Goal: Transaction & Acquisition: Purchase product/service

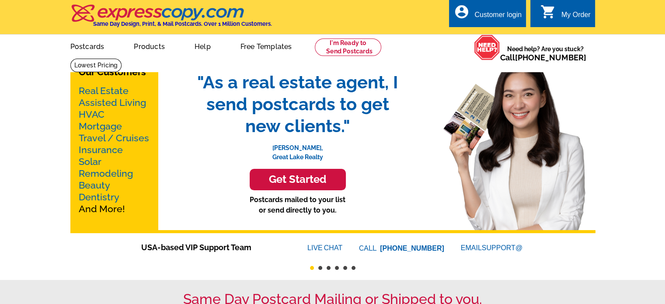
click at [316, 183] on h3 "Get Started" at bounding box center [298, 179] width 74 height 13
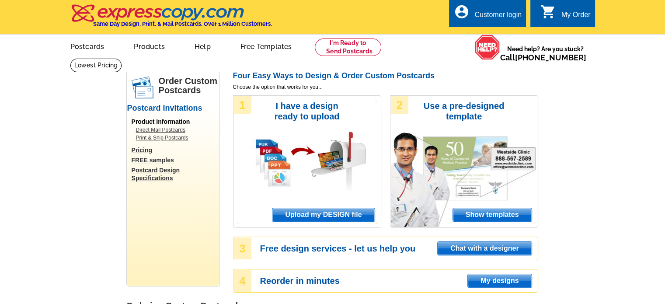
click at [310, 217] on span "Upload my DESIGN file" at bounding box center [324, 214] width 102 height 13
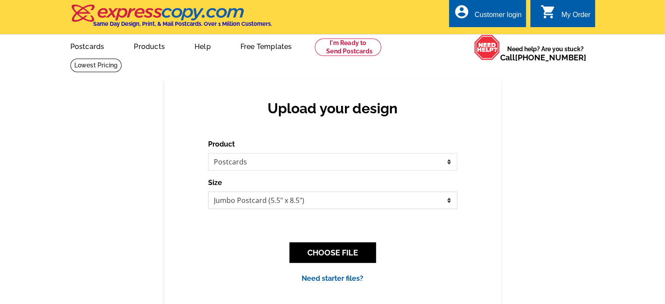
click at [294, 206] on select "Jumbo Postcard (5.5" x 8.5") Regular Postcard (4.25" x 5.6") Panoramic Postcard…" at bounding box center [332, 200] width 249 height 17
click at [137, 199] on div "Upload your design Product Please select the type of file... Postcards Business…" at bounding box center [332, 191] width 665 height 225
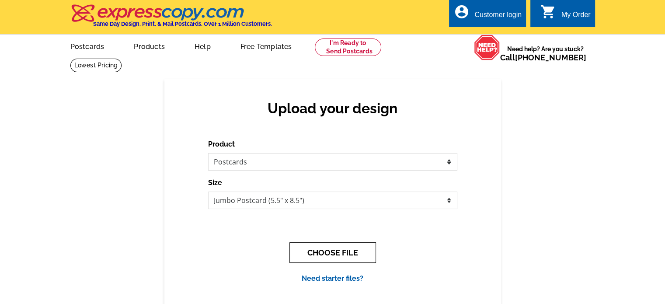
click at [354, 258] on button "CHOOSE FILE" at bounding box center [333, 252] width 87 height 21
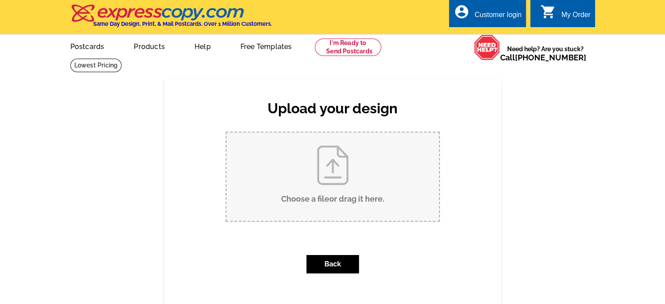
click at [350, 199] on input "Choose a file or drag it here ." at bounding box center [333, 177] width 213 height 88
type input "C:\fakepath\Threshold-postcard-Happy_New_Year.pdf"
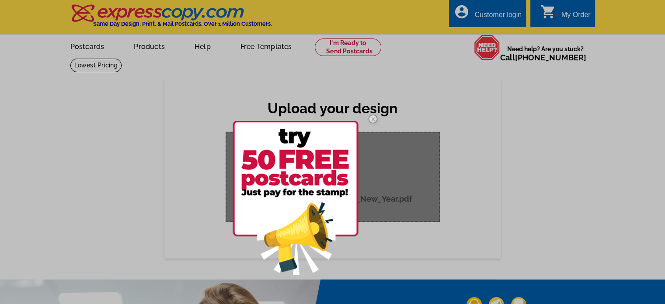
click at [371, 124] on img at bounding box center [372, 118] width 25 height 25
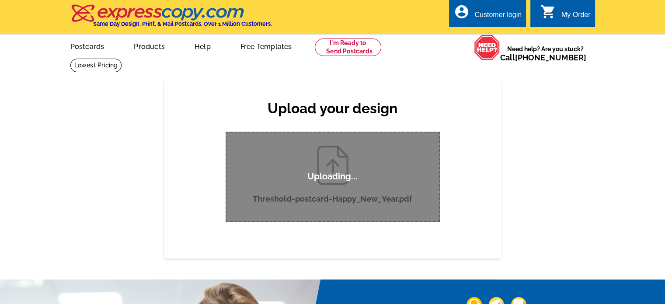
click at [450, 186] on div "Uploading... Back" at bounding box center [332, 177] width 249 height 90
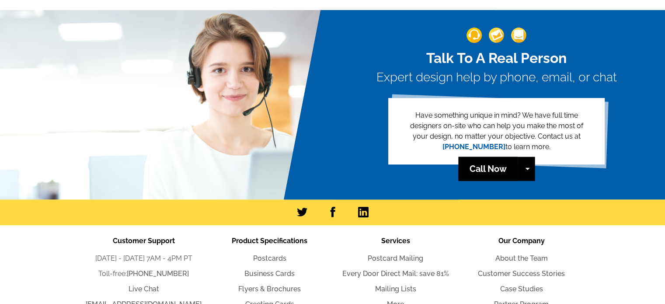
scroll to position [248, 0]
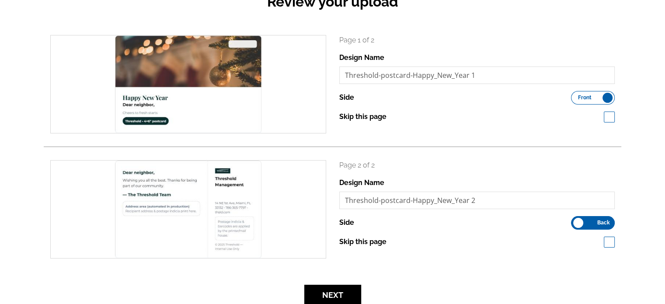
scroll to position [116, 0]
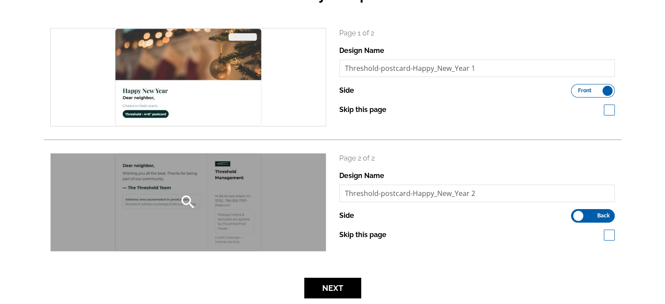
click at [177, 198] on div "search" at bounding box center [188, 203] width 275 height 98
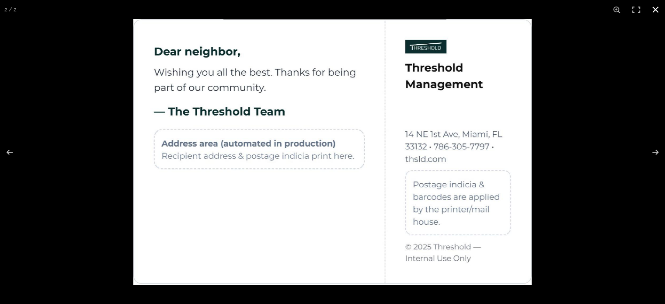
click at [76, 213] on div at bounding box center [332, 152] width 665 height 304
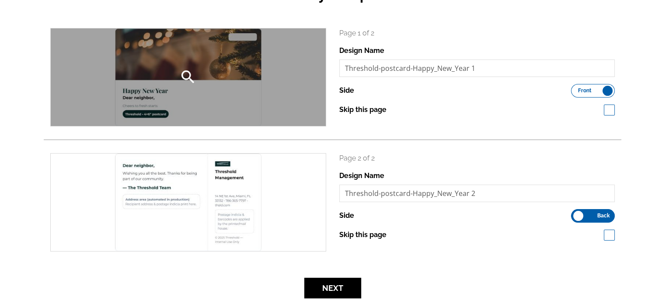
click at [199, 93] on div "search" at bounding box center [188, 77] width 275 height 98
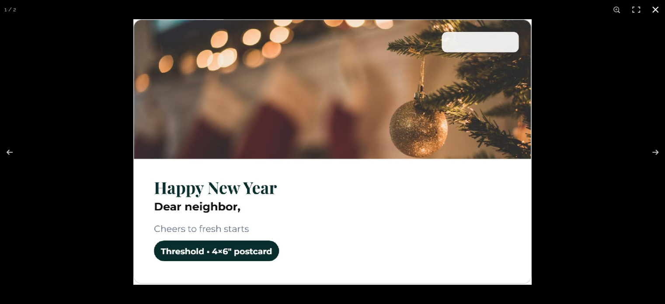
click at [638, 89] on div at bounding box center [465, 171] width 665 height 304
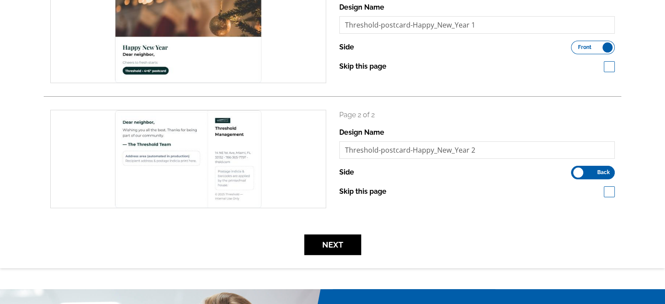
scroll to position [185, 0]
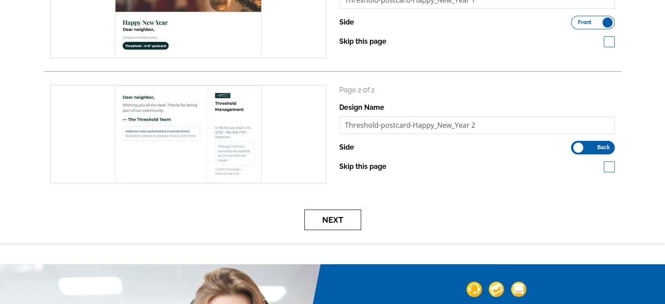
click at [321, 226] on button "Next" at bounding box center [332, 220] width 57 height 21
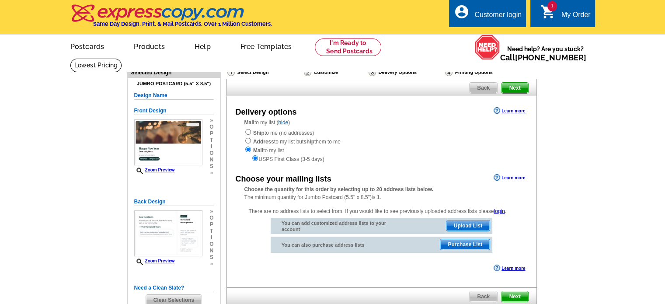
drag, startPoint x: 664, startPoint y: 152, endPoint x: 654, endPoint y: 175, distance: 24.9
click at [654, 175] on main "Need Help? call [PHONE_NUMBER], chat with support, or have our designers make s…" at bounding box center [332, 204] width 665 height 292
drag, startPoint x: 665, startPoint y: 164, endPoint x: 665, endPoint y: 173, distance: 8.7
click at [665, 173] on main "Need Help? call [PHONE_NUMBER], chat with support, or have our designers make s…" at bounding box center [332, 204] width 665 height 292
click at [247, 131] on input "radio" at bounding box center [248, 132] width 6 height 6
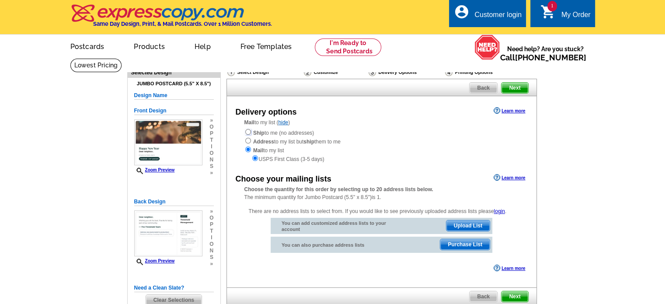
radio input "true"
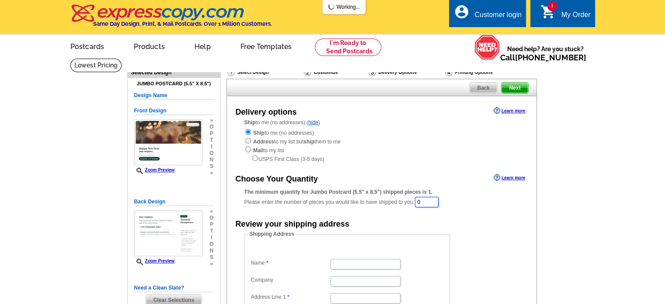
drag, startPoint x: 434, startPoint y: 200, endPoint x: 401, endPoint y: 201, distance: 32.8
click at [400, 201] on div "The minimum quantity for Jumbo Postcard (5.5" x 8.5") shipped pieces is 1. Plea…" at bounding box center [382, 198] width 275 height 20
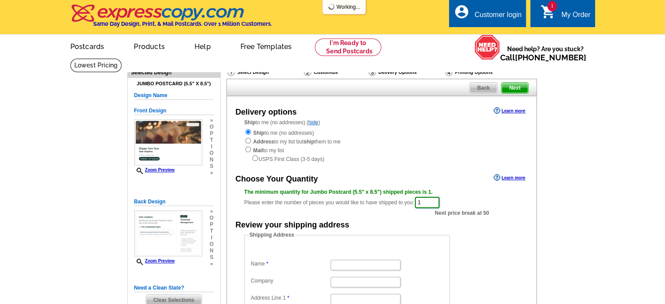
type input "1"
click at [480, 228] on div "Review your shipping address" at bounding box center [382, 224] width 310 height 13
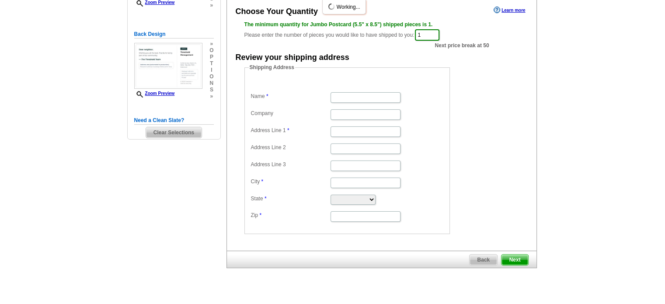
scroll to position [167, 0]
click at [376, 97] on input "Name" at bounding box center [366, 98] width 70 height 10
type input "threshold"
type input "1"
type input "[STREET_ADDRESS]"
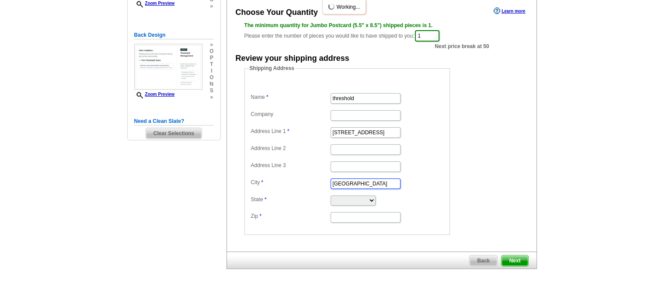
type input "[GEOGRAPHIC_DATA]"
select select "FL"
type input "33132"
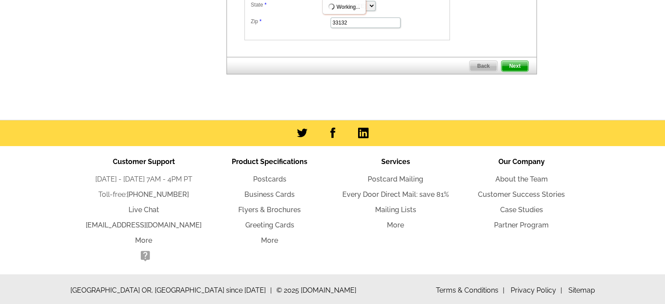
click at [524, 61] on span "Next" at bounding box center [515, 66] width 26 height 10
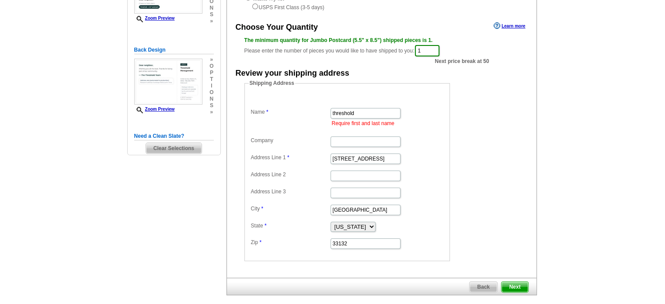
scroll to position [154, 0]
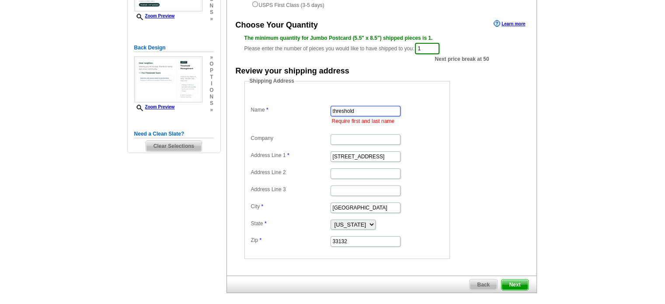
click at [376, 110] on input "threshold" at bounding box center [366, 111] width 70 height 10
type input "threshold management"
click at [528, 284] on span "Next" at bounding box center [515, 285] width 26 height 10
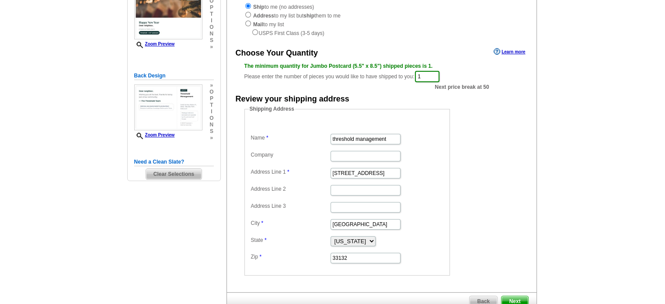
scroll to position [166, 0]
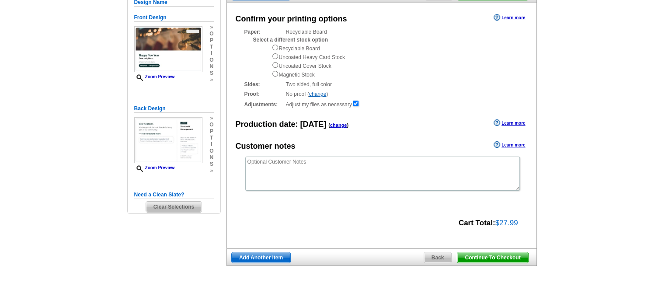
scroll to position [94, 0]
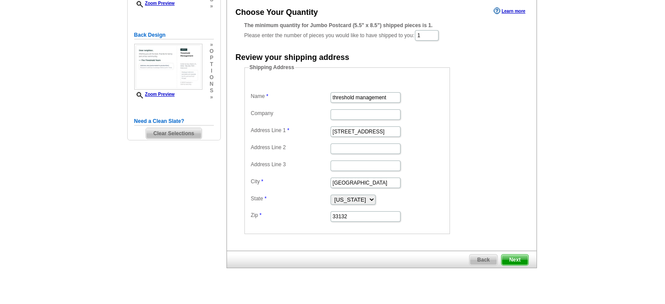
scroll to position [166, 0]
